Goal: Task Accomplishment & Management: Complete application form

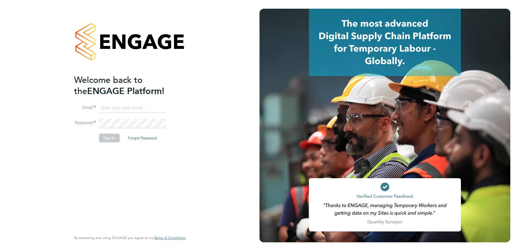
type input "kate.parr@vistry.co.uk"
click at [65, 195] on div "Welcome back to the ENGAGE Platform! Email kate.parr@vistry.co.uk Password Sign…" at bounding box center [129, 125] width 133 height 251
click at [107, 136] on button "Sign In" at bounding box center [109, 138] width 21 height 9
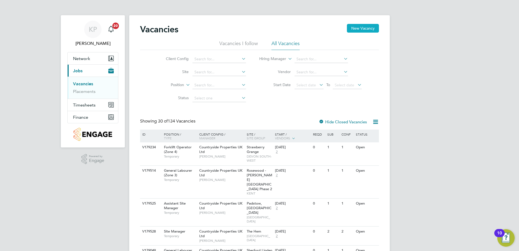
click at [355, 29] on button "New Vacancy" at bounding box center [363, 28] width 32 height 9
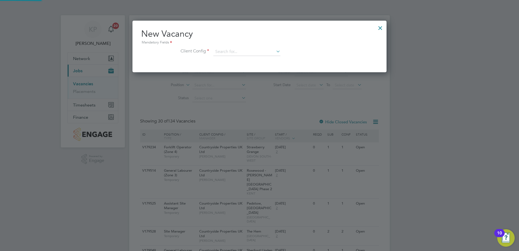
scroll to position [52, 254]
click at [226, 53] on input at bounding box center [246, 52] width 67 height 8
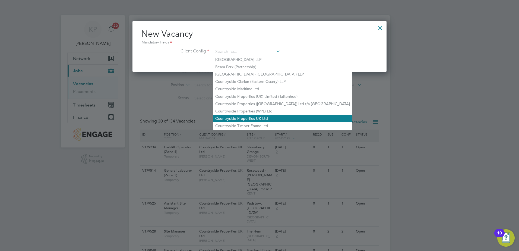
click at [234, 115] on li "Countryside Properties UK Ltd" at bounding box center [282, 118] width 139 height 7
type input "Countryside Properties UK Ltd"
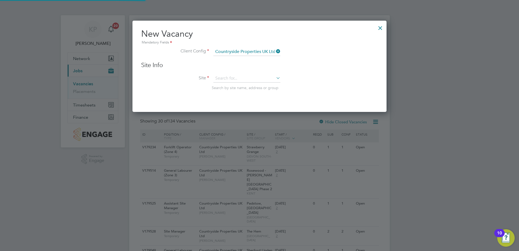
scroll to position [92, 254]
click at [228, 77] on input at bounding box center [246, 78] width 67 height 8
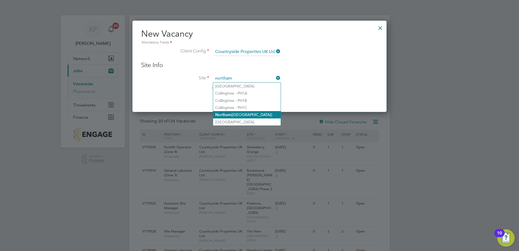
click at [229, 113] on b "Northam" at bounding box center [223, 114] width 16 height 5
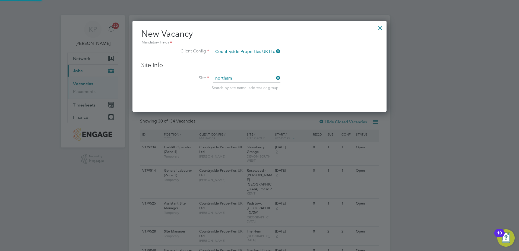
type input "Northam ([GEOGRAPHIC_DATA])"
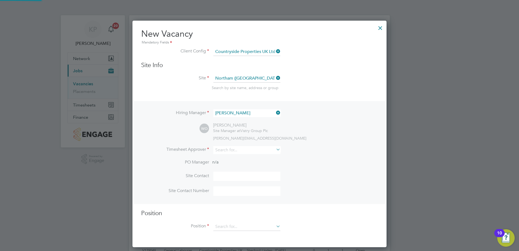
scroll to position [227, 254]
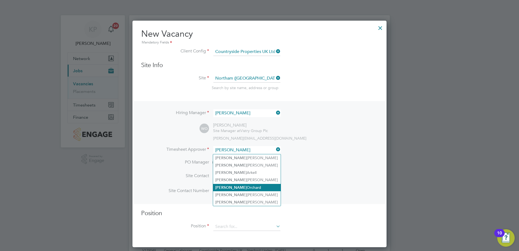
click at [230, 185] on li "[PERSON_NAME]" at bounding box center [247, 187] width 68 height 7
type input "[PERSON_NAME]"
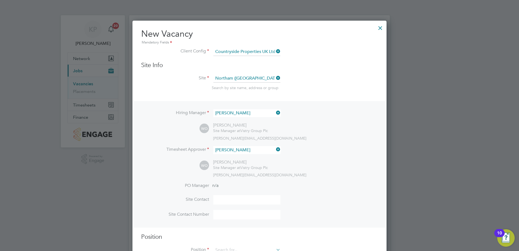
scroll to position [251, 254]
click at [225, 199] on input at bounding box center [246, 200] width 67 height 10
type input "[PERSON_NAME]"
type input "07562946679"
type input "Forklift Operator (Zone 4)"
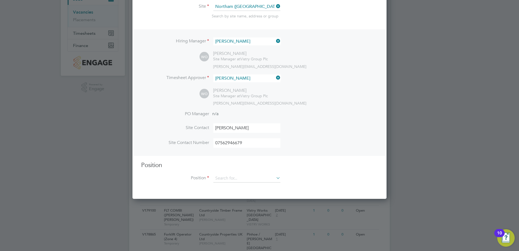
scroll to position [81, 0]
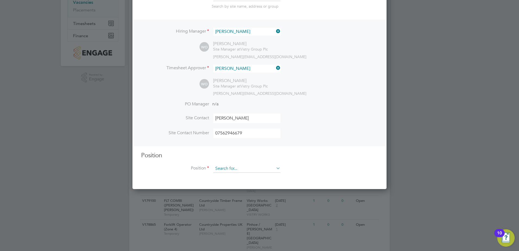
click at [232, 170] on input at bounding box center [246, 168] width 67 height 8
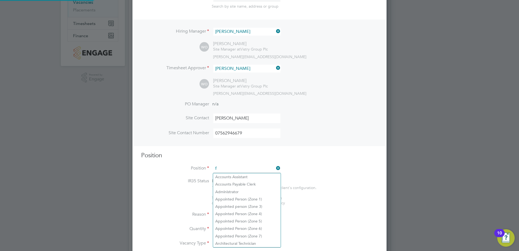
scroll to position [783, 254]
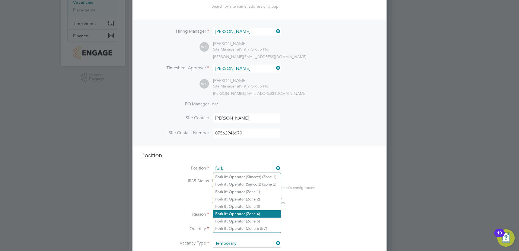
click at [232, 213] on li "Fork lift Operator (Zone 4)" at bounding box center [247, 213] width 68 height 7
type input "Forklift Operator (Zone 4)"
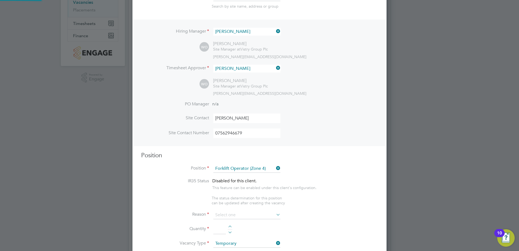
type textarea "Operate construction machinery and plant, including, but not limited to telesco…"
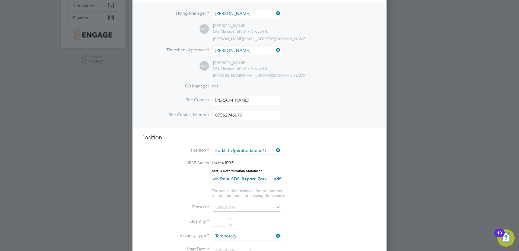
scroll to position [136, 0]
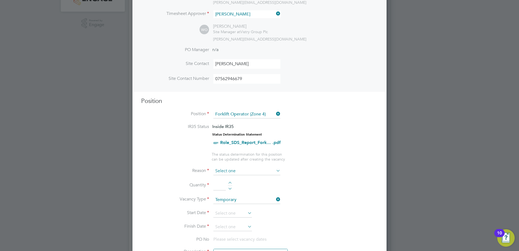
click at [274, 170] on input at bounding box center [246, 171] width 67 height 8
click at [221, 186] on li "Holiday" at bounding box center [247, 185] width 68 height 7
type input "Holiday"
click at [230, 183] on div at bounding box center [230, 184] width 5 height 4
type input "1"
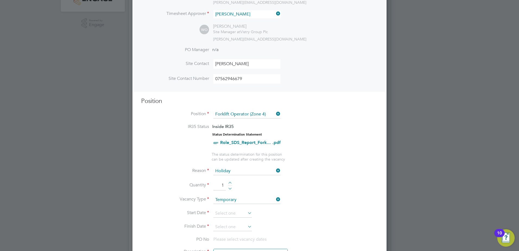
click at [246, 213] on icon at bounding box center [246, 213] width 0 height 8
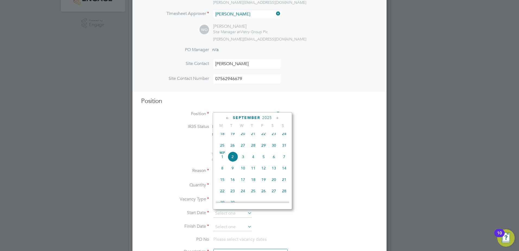
click at [234, 160] on span "2" at bounding box center [232, 156] width 10 height 10
type input "[DATE]"
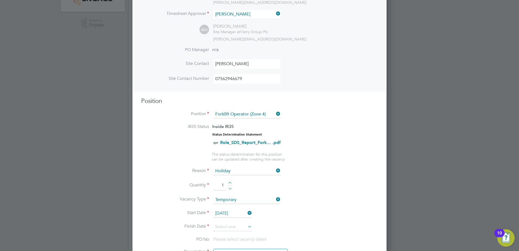
click at [246, 226] on icon at bounding box center [246, 227] width 0 height 8
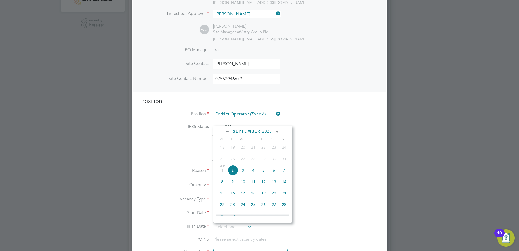
click at [264, 175] on span "5" at bounding box center [263, 170] width 10 height 10
type input "[DATE]"
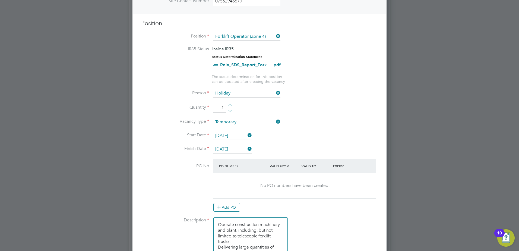
scroll to position [244, 0]
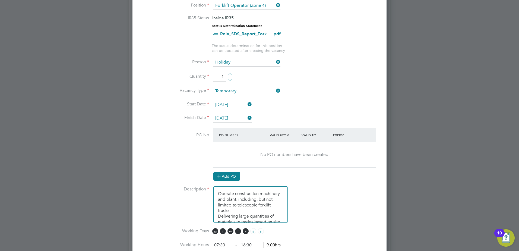
click at [221, 177] on icon at bounding box center [219, 176] width 4 height 4
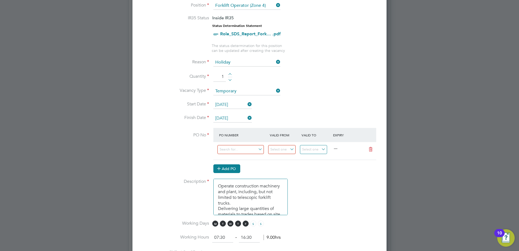
scroll to position [830, 254]
click at [224, 147] on input at bounding box center [240, 149] width 46 height 9
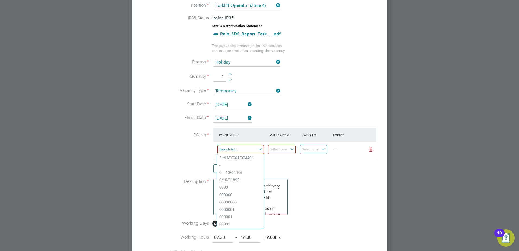
paste input "S-L7120/00458"
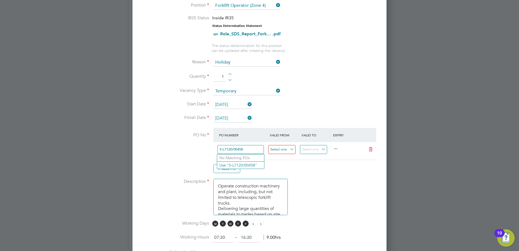
type input "S-L7120/00458"
click at [281, 150] on input at bounding box center [281, 149] width 27 height 9
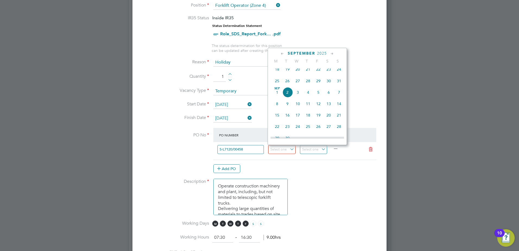
click at [288, 97] on span "2" at bounding box center [287, 92] width 10 height 10
type input "[DATE]"
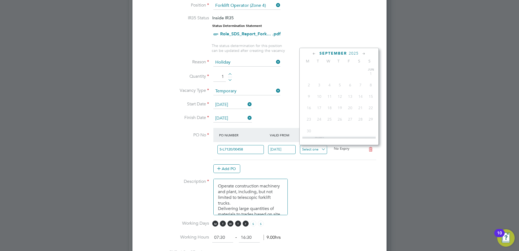
click at [307, 153] on input at bounding box center [313, 149] width 27 height 9
click at [352, 96] on span "5" at bounding box center [350, 92] width 10 height 10
type input "[DATE]"
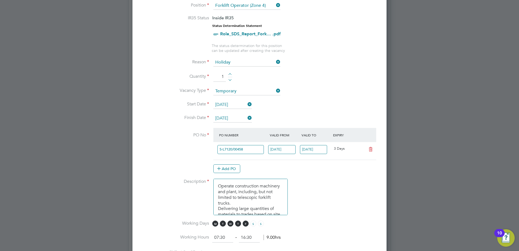
click at [318, 150] on input "[DATE]" at bounding box center [313, 149] width 27 height 9
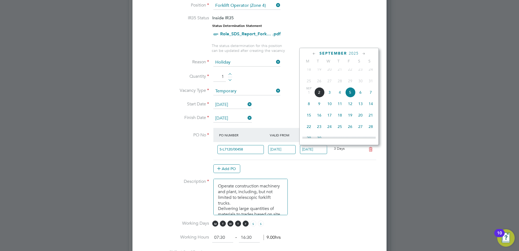
click at [351, 96] on span "5" at bounding box center [350, 92] width 10 height 10
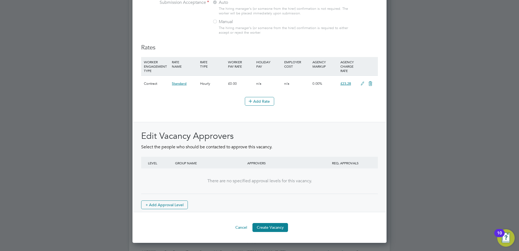
scroll to position [600, 0]
click at [272, 231] on button "Create Vacancy" at bounding box center [270, 227] width 36 height 9
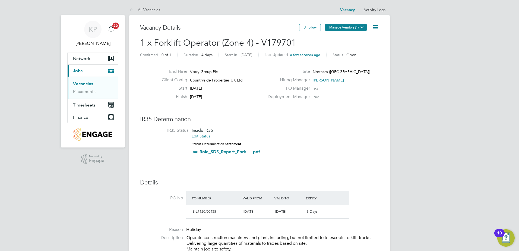
click at [340, 28] on button "Manage Vendors (1)" at bounding box center [346, 27] width 42 height 7
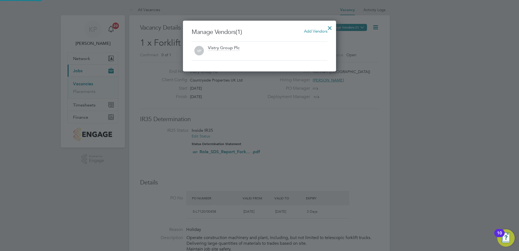
scroll to position [51, 153]
click at [228, 50] on div "Vistry Group Plc" at bounding box center [224, 48] width 32 height 6
click at [318, 30] on span "Add Vendors" at bounding box center [315, 31] width 23 height 5
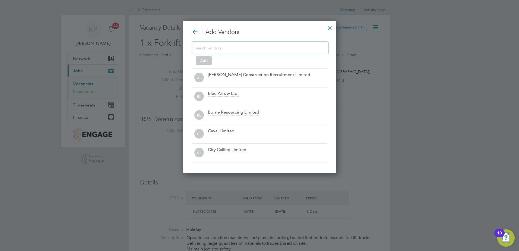
click at [266, 51] on div at bounding box center [260, 48] width 137 height 13
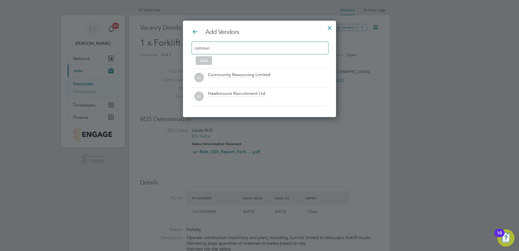
scroll to position [78, 153]
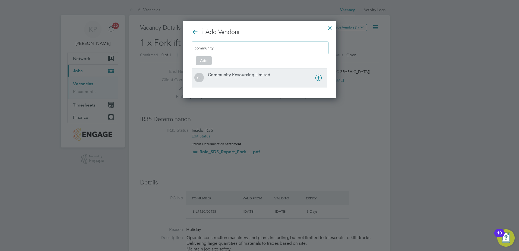
type input "community"
click at [259, 80] on div at bounding box center [267, 81] width 119 height 5
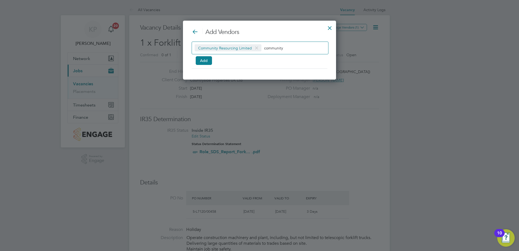
scroll to position [59, 153]
click at [205, 62] on button "Add" at bounding box center [204, 60] width 16 height 9
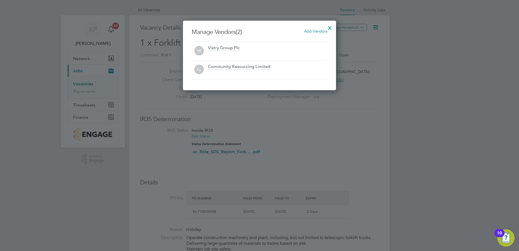
click at [329, 27] on div at bounding box center [330, 27] width 10 height 10
